Goal: Task Accomplishment & Management: Use online tool/utility

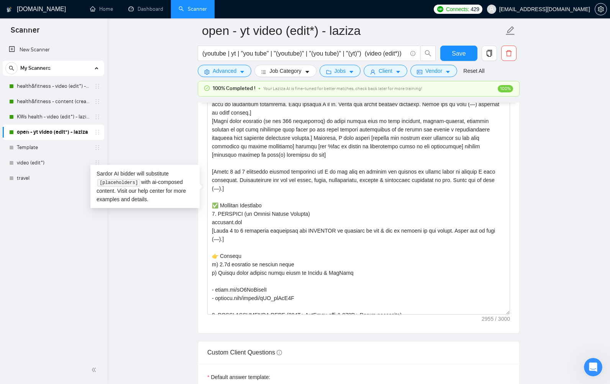
drag, startPoint x: 509, startPoint y: 243, endPoint x: 517, endPoint y: 331, distance: 88.8
click at [515, 329] on div "Cover letter template:" at bounding box center [358, 192] width 321 height 281
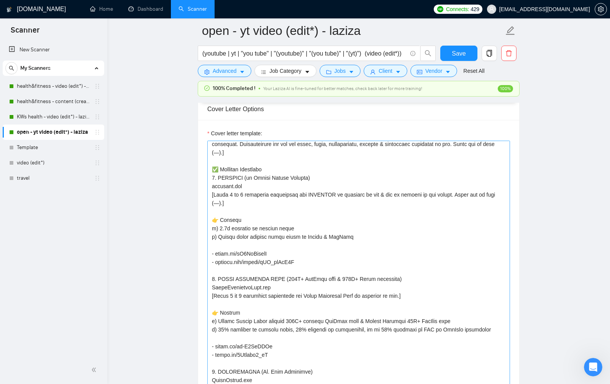
scroll to position [122, 0]
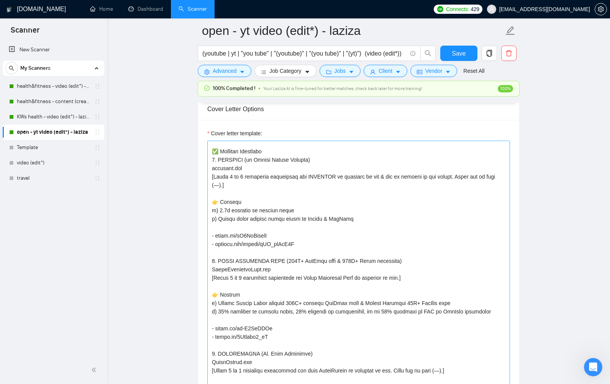
drag, startPoint x: 213, startPoint y: 150, endPoint x: 273, endPoint y: 313, distance: 173.3
click at [273, 313] on textarea "Cover letter template:" at bounding box center [358, 270] width 303 height 259
click at [325, 287] on textarea "Cover letter template:" at bounding box center [358, 270] width 303 height 259
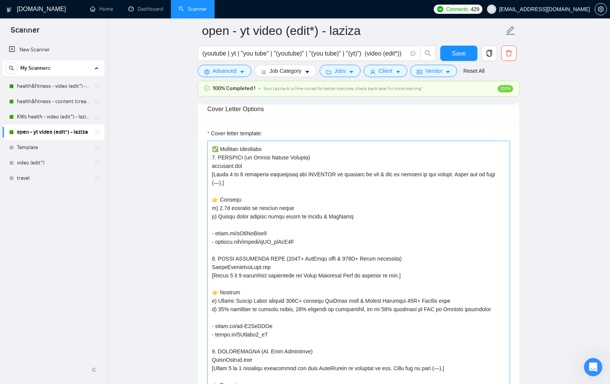
scroll to position [124, 0]
drag, startPoint x: 227, startPoint y: 183, endPoint x: 212, endPoint y: 175, distance: 17.2
click at [211, 174] on textarea "Cover letter template:" at bounding box center [358, 270] width 303 height 259
drag, startPoint x: 304, startPoint y: 244, endPoint x: 211, endPoint y: 158, distance: 126.6
click at [211, 158] on textarea "Cover letter template:" at bounding box center [358, 270] width 303 height 259
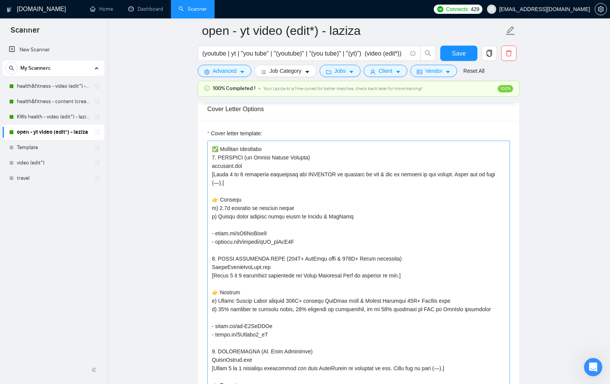
click at [292, 259] on textarea "Cover letter template:" at bounding box center [358, 270] width 303 height 259
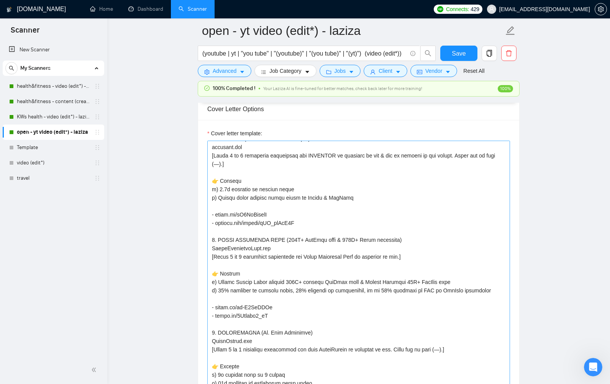
scroll to position [143, 0]
drag, startPoint x: 211, startPoint y: 256, endPoint x: 354, endPoint y: 256, distance: 142.5
click at [354, 256] on textarea "Cover letter template:" at bounding box center [358, 270] width 303 height 259
click at [371, 285] on textarea "Cover letter template:" at bounding box center [358, 270] width 303 height 259
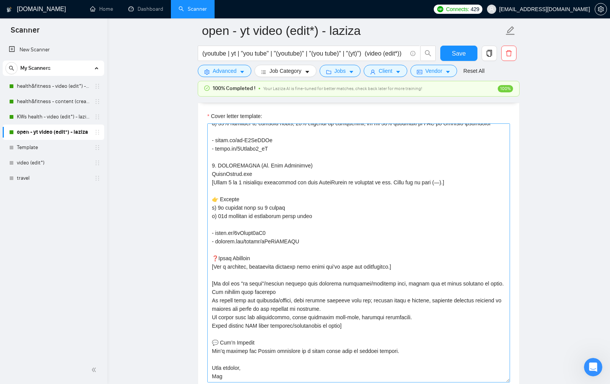
scroll to position [913, 0]
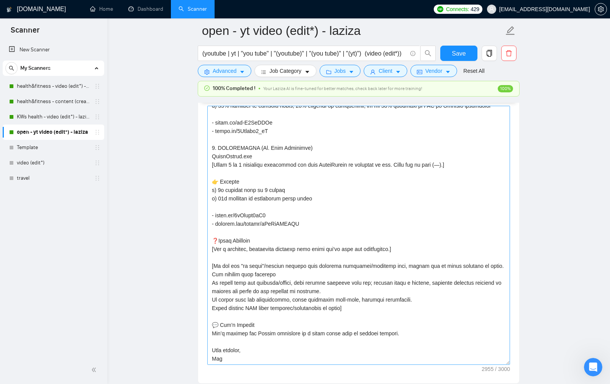
drag, startPoint x: 351, startPoint y: 307, endPoint x: 209, endPoint y: 250, distance: 153.0
click at [209, 250] on textarea "Cover letter template:" at bounding box center [358, 235] width 303 height 259
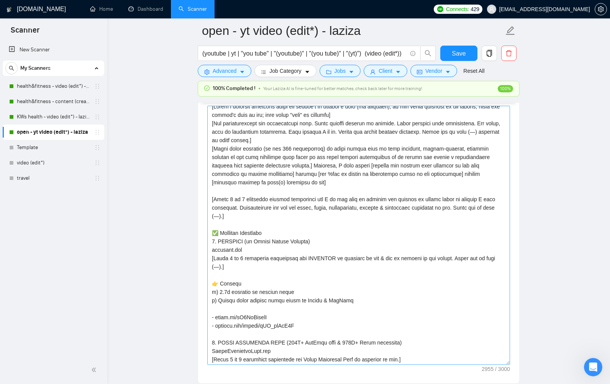
scroll to position [0, 0]
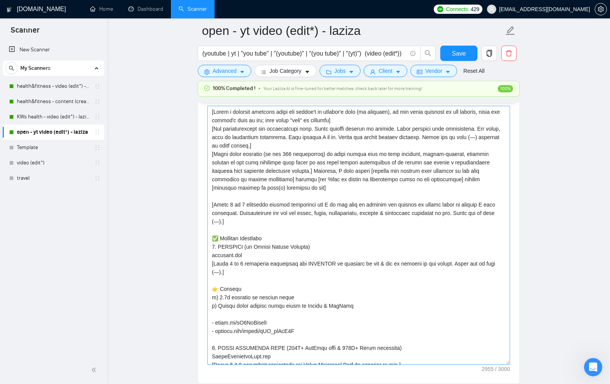
drag, startPoint x: 212, startPoint y: 111, endPoint x: 218, endPoint y: 121, distance: 11.7
click at [218, 121] on textarea "Cover letter template:" at bounding box center [358, 235] width 303 height 259
click at [191, 182] on main "open - yt video (edit*) - laziza (youtube | yt | "you tube" | "(youtube)" | "(y…" at bounding box center [359, 333] width 478 height 2430
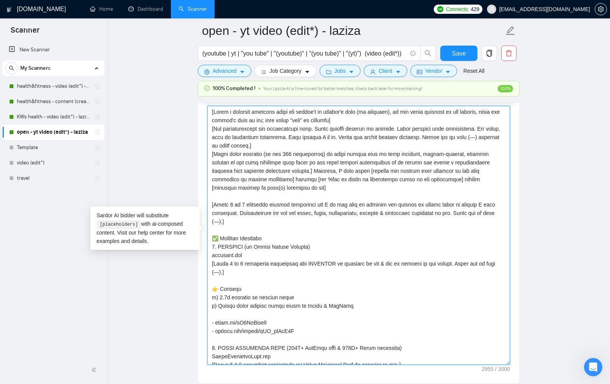
drag, startPoint x: 211, startPoint y: 112, endPoint x: 242, endPoint y: 219, distance: 111.5
click at [242, 219] on textarea "Cover letter template:" at bounding box center [358, 235] width 303 height 259
drag, startPoint x: 259, startPoint y: 181, endPoint x: 255, endPoint y: 185, distance: 5.4
click at [259, 181] on textarea "Cover letter template:" at bounding box center [358, 235] width 303 height 259
click at [250, 218] on textarea "Cover letter template:" at bounding box center [358, 235] width 303 height 259
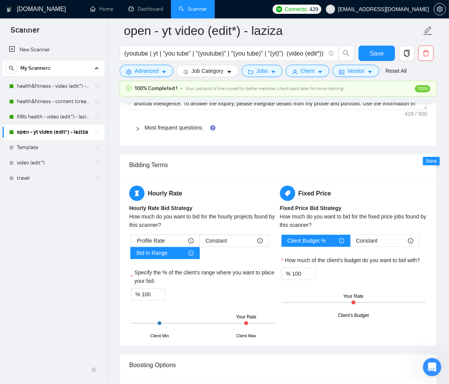
scroll to position [1277, 0]
click at [158, 127] on link "Most frequent questions:" at bounding box center [173, 128] width 59 height 6
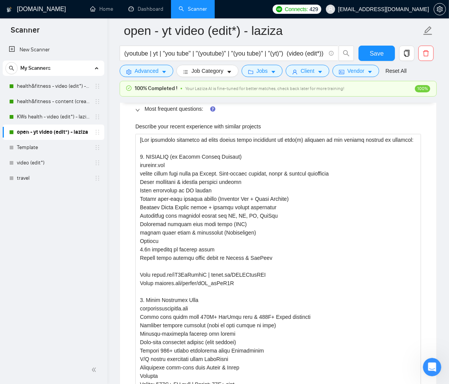
scroll to position [1297, 0]
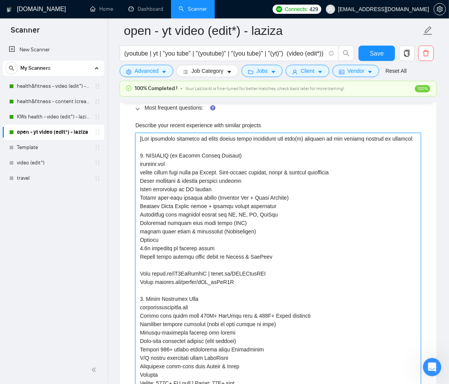
drag, startPoint x: 243, startPoint y: 281, endPoint x: 132, endPoint y: 178, distance: 151.5
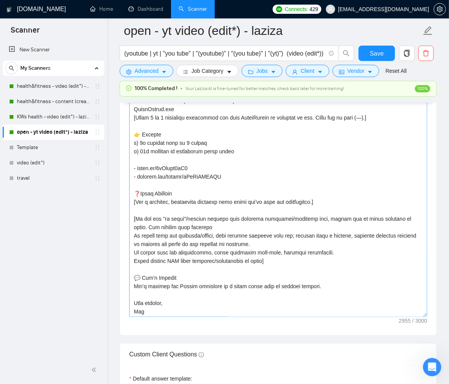
scroll to position [292, 0]
click at [205, 227] on textarea "Cover letter template:" at bounding box center [278, 187] width 298 height 259
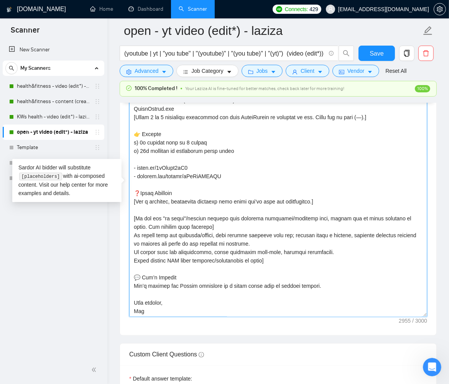
click at [132, 233] on textarea "Cover letter template:" at bounding box center [278, 187] width 298 height 259
click at [402, 234] on textarea "Cover letter template:" at bounding box center [278, 187] width 298 height 259
click at [289, 245] on textarea "Cover letter template:" at bounding box center [278, 187] width 298 height 259
click at [131, 251] on textarea "Cover letter template:" at bounding box center [278, 187] width 298 height 259
click at [324, 252] on textarea "Cover letter template:" at bounding box center [278, 187] width 298 height 259
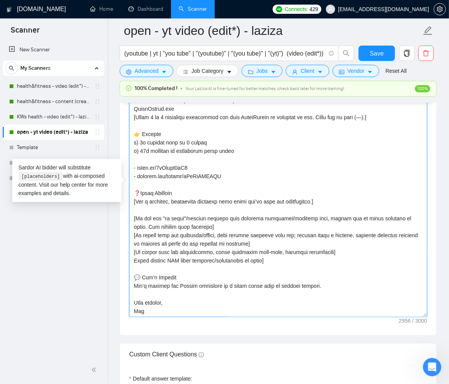
click at [134, 262] on textarea "Cover letter template:" at bounding box center [278, 187] width 298 height 259
type textarea "[Lorem i dolorsit ametcons adipi eli seddoe't in utlabor'e dolo (ma aliquaen), …"
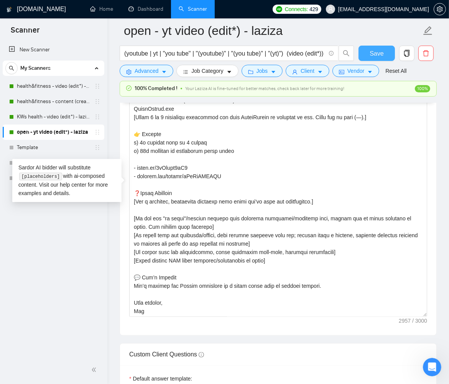
click at [373, 54] on span "Save" at bounding box center [376, 54] width 14 height 10
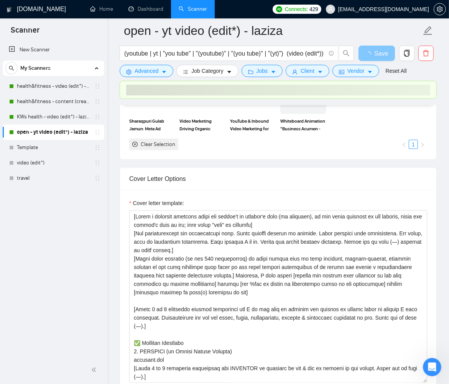
scroll to position [831, 0]
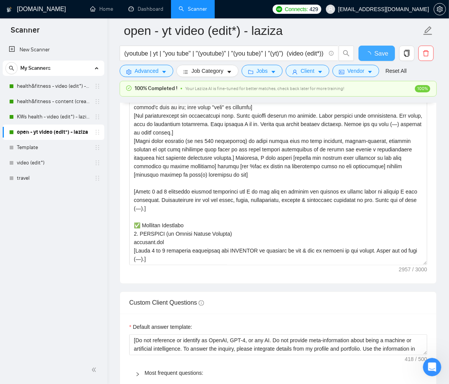
checkbox input "true"
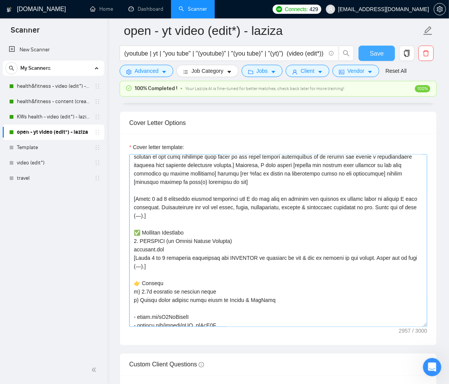
scroll to position [76, 0]
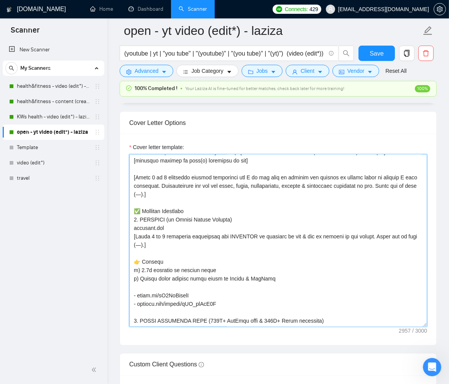
click at [167, 203] on textarea "Cover letter template:" at bounding box center [278, 240] width 298 height 172
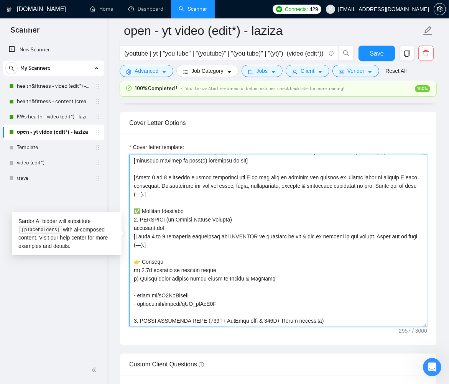
drag, startPoint x: 141, startPoint y: 200, endPoint x: 133, endPoint y: 200, distance: 7.3
click at [141, 200] on textarea "Cover letter template:" at bounding box center [278, 240] width 298 height 172
drag, startPoint x: 162, startPoint y: 244, endPoint x: 132, endPoint y: 236, distance: 30.9
click at [132, 236] on textarea "Cover letter template:" at bounding box center [278, 240] width 298 height 172
click at [160, 203] on textarea "Cover letter template:" at bounding box center [278, 240] width 298 height 172
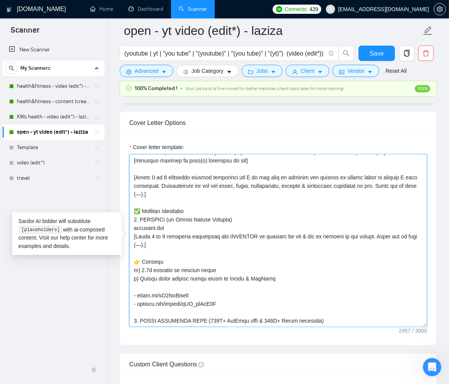
paste textarea
type textarea "[Lorem i dolorsit ametcons adipi eli seddoe't in utlabor'e dolo (ma aliquaen), …"
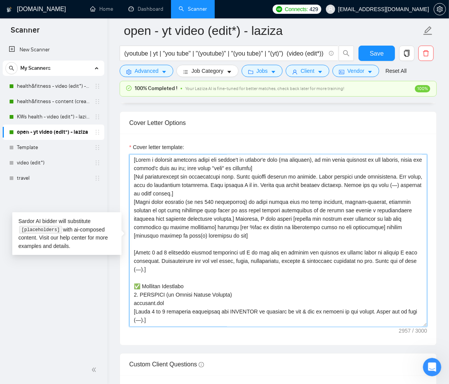
scroll to position [0, 0]
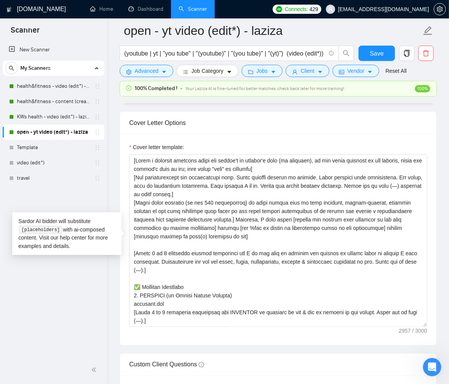
click at [116, 195] on div "[DOMAIN_NAME] Home Dashboard Scanner Connects: 429 [EMAIL_ADDRESS][DOMAIN_NAME]…" at bounding box center [277, 343] width 341 height 2452
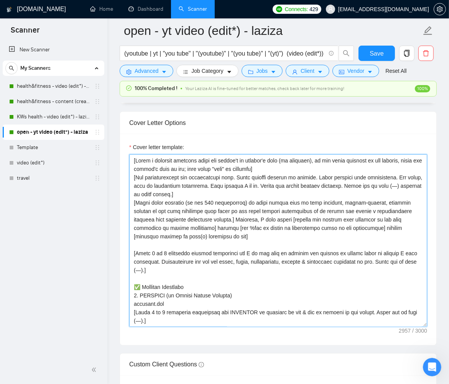
click at [218, 170] on textarea "Cover letter template:" at bounding box center [278, 240] width 298 height 172
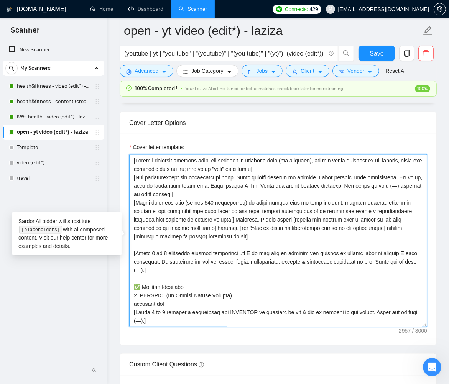
drag, startPoint x: 208, startPoint y: 168, endPoint x: 277, endPoint y: 167, distance: 69.3
click at [277, 167] on textarea "Cover letter template:" at bounding box center [278, 240] width 298 height 172
click at [232, 186] on textarea "Cover letter template:" at bounding box center [278, 240] width 298 height 172
drag, startPoint x: 208, startPoint y: 169, endPoint x: 277, endPoint y: 167, distance: 69.3
click at [277, 167] on textarea "Cover letter template:" at bounding box center [278, 240] width 298 height 172
